Goal: Navigation & Orientation: Find specific page/section

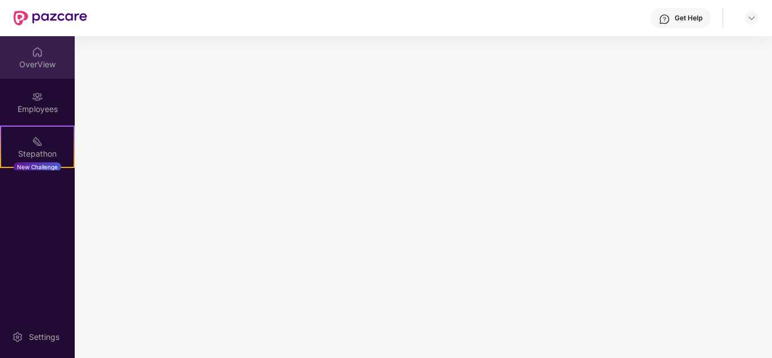
click at [34, 48] on img at bounding box center [37, 51] width 11 height 11
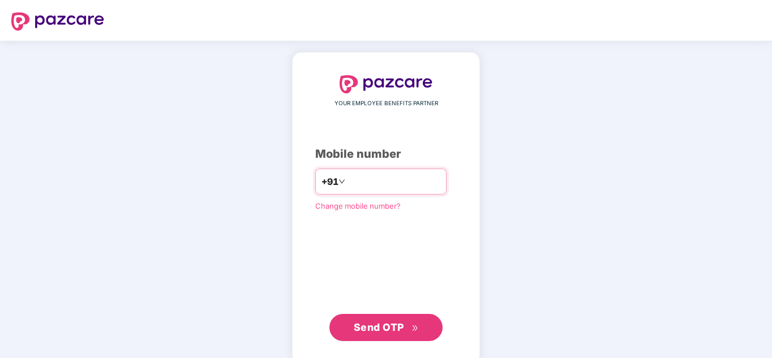
type input "**********"
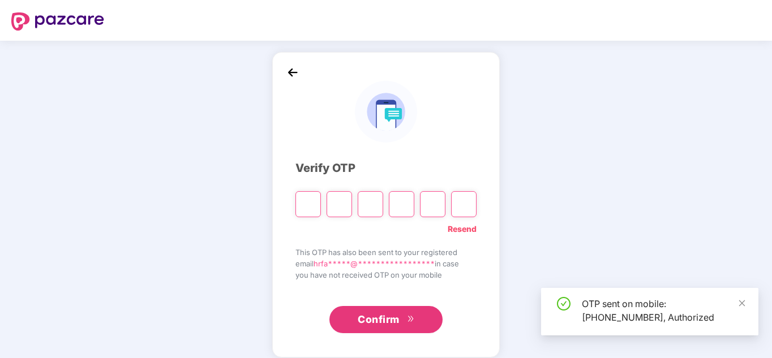
type input "*"
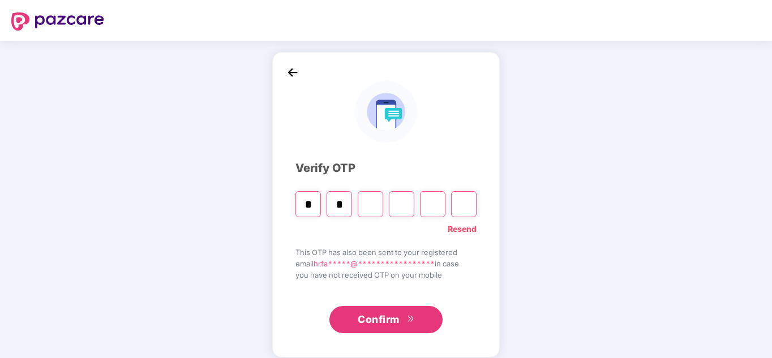
type input "*"
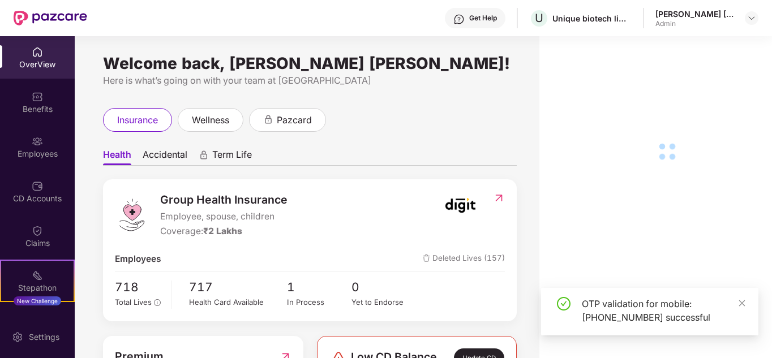
click at [38, 113] on div "Benefits" at bounding box center [37, 109] width 75 height 11
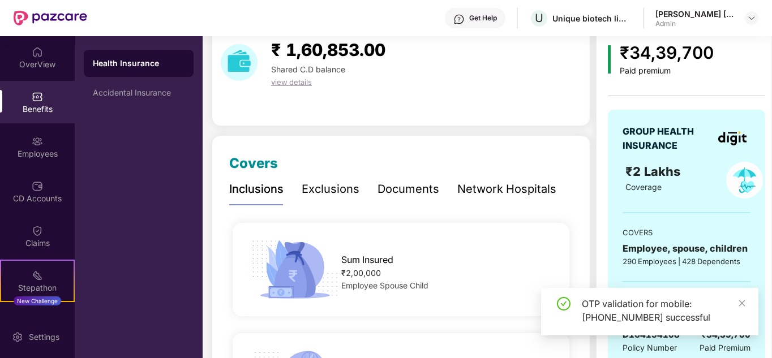
scroll to position [113, 0]
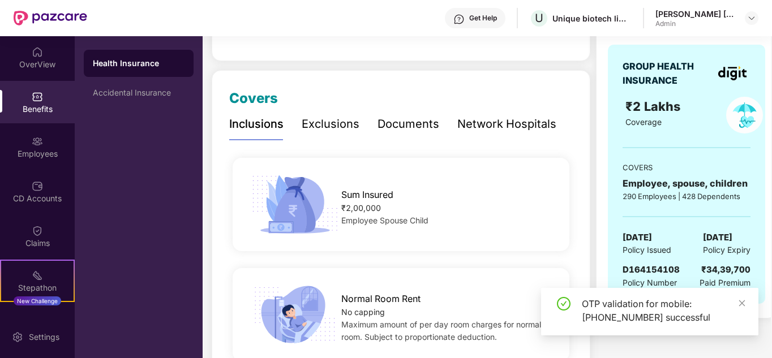
click at [418, 129] on div "Documents" at bounding box center [409, 124] width 62 height 18
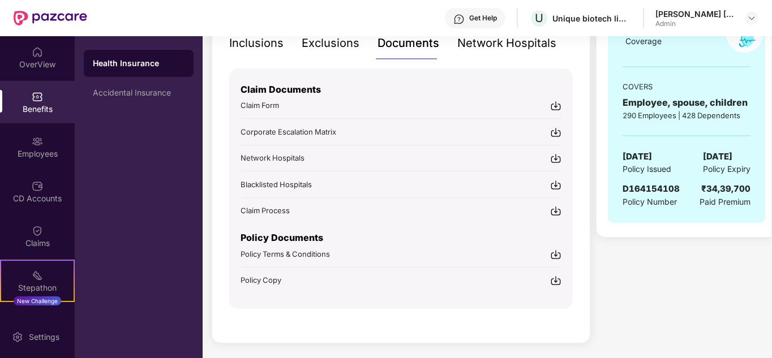
scroll to position [198, 0]
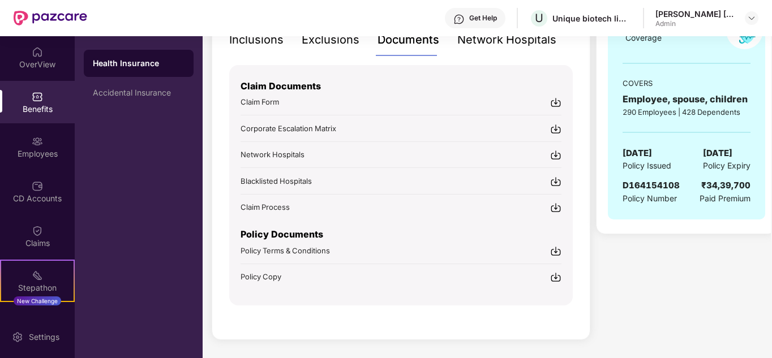
click at [556, 276] on img at bounding box center [555, 277] width 11 height 11
